Goal: Task Accomplishment & Management: Manage account settings

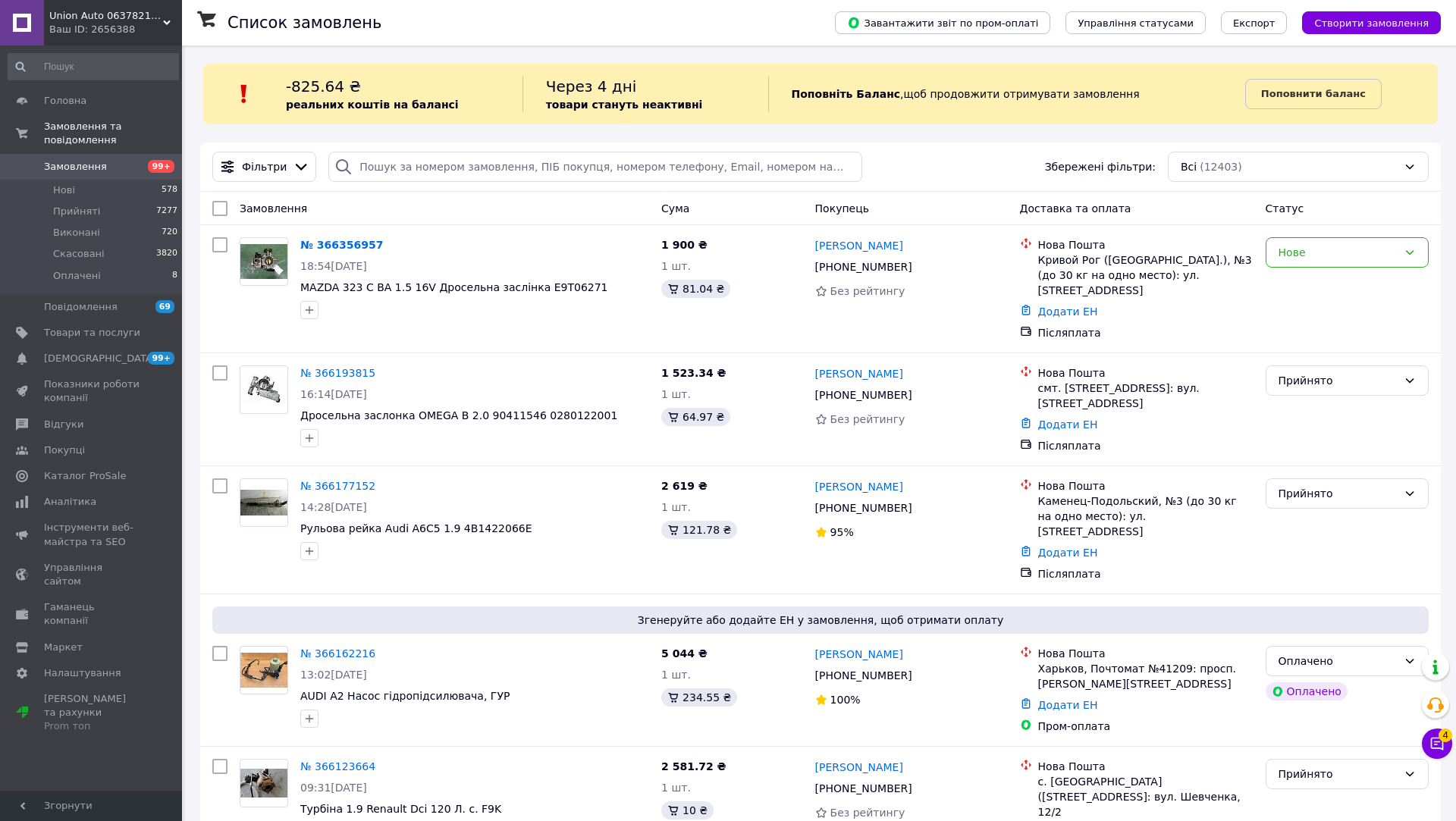
click at [96, 45] on div "Головна Замовлення та повідомлення Замовлення 99+ Нові 578 Прийняті 7277 Викона…" at bounding box center [93, 420] width 187 height 750
click at [98, 35] on div "Ваш ID: 2656388" at bounding box center [116, 29] width 132 height 14
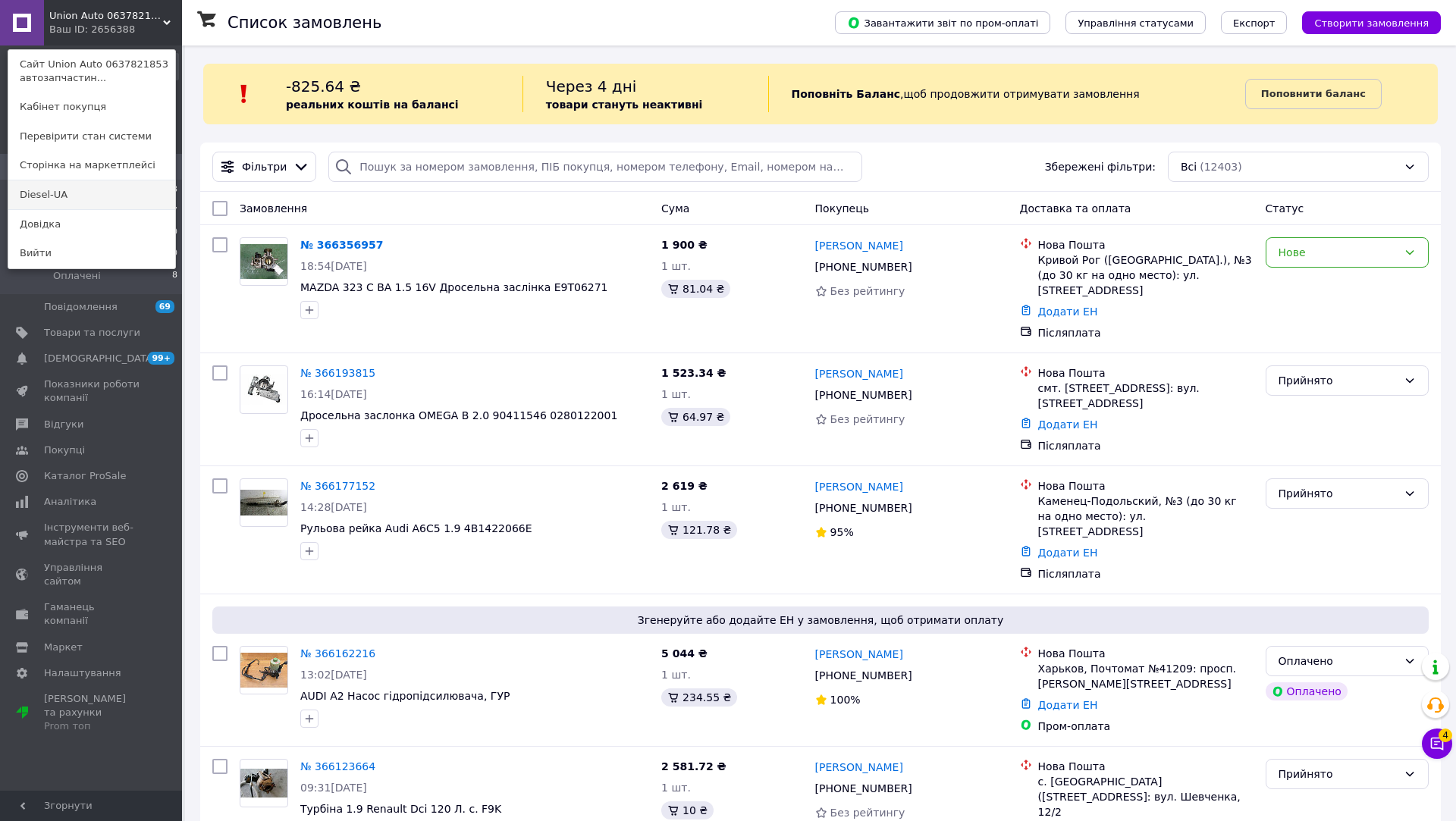
click at [85, 200] on link "Diesel-UA" at bounding box center [91, 194] width 166 height 29
